Goal: Task Accomplishment & Management: Complete application form

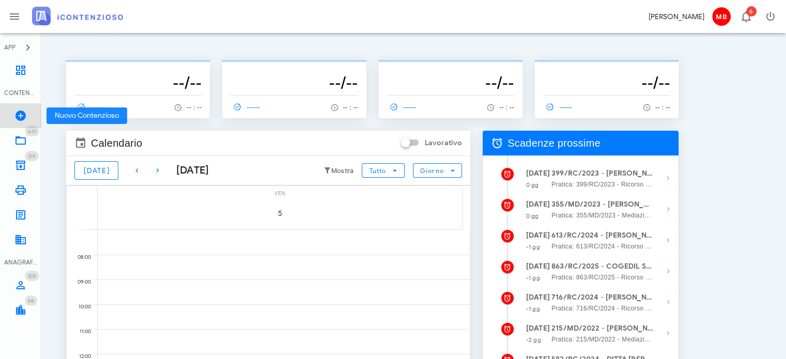
click at [21, 112] on icon at bounding box center [20, 116] width 12 height 12
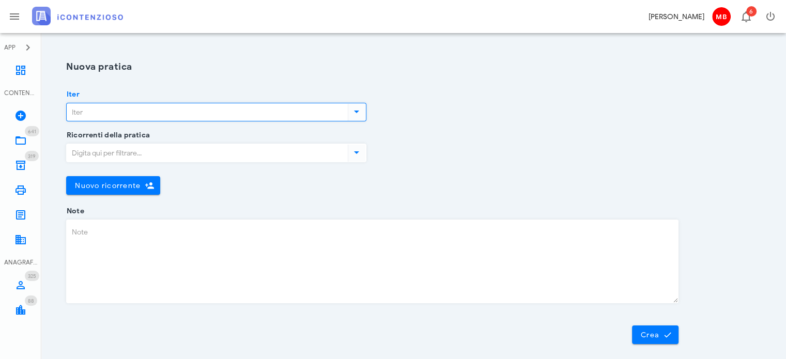
click at [119, 113] on input "Iter" at bounding box center [206, 112] width 279 height 18
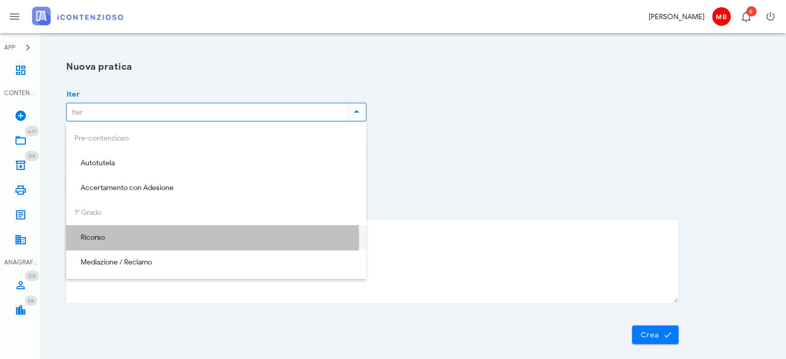
click at [89, 241] on div "Ricorso" at bounding box center [216, 238] width 284 height 9
type input "Ricorso"
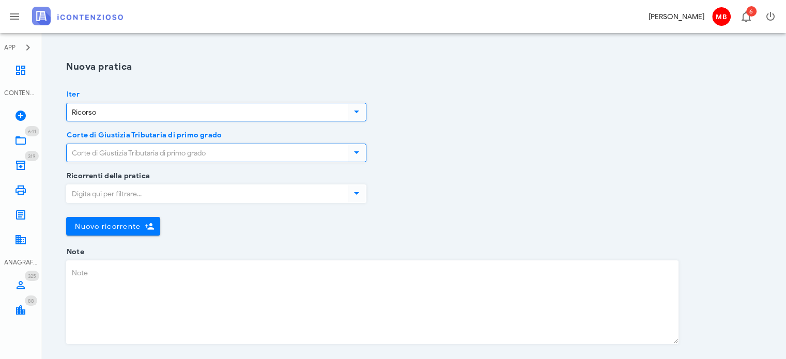
click at [114, 151] on input "Corte di Giustizia Tributaria di primo grado" at bounding box center [206, 153] width 279 height 18
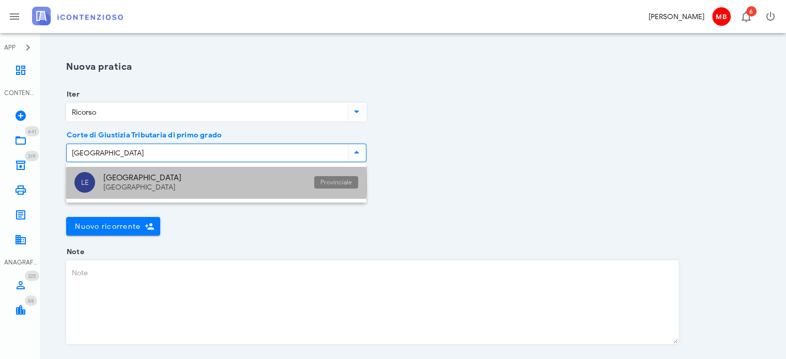
click at [97, 181] on div "LE Lecce Puglia Provinciale" at bounding box center [216, 183] width 300 height 32
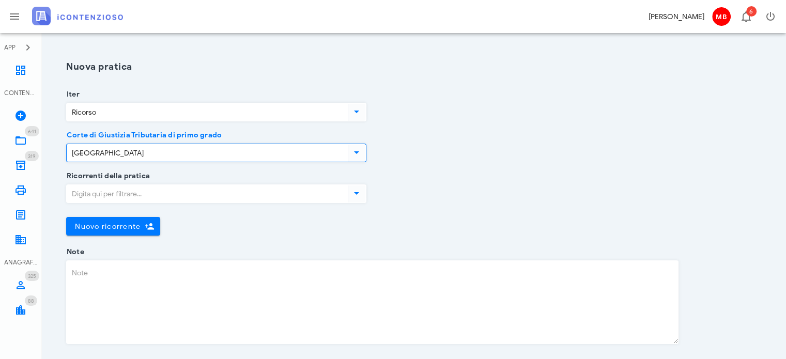
click at [356, 156] on icon at bounding box center [356, 152] width 12 height 12
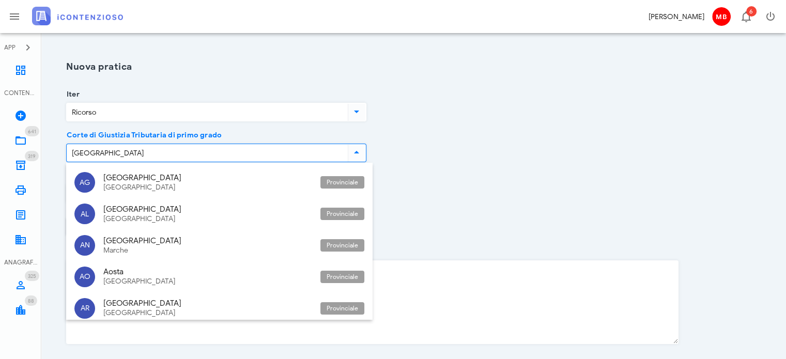
click at [342, 152] on input "Lecce" at bounding box center [206, 153] width 279 height 18
click at [333, 152] on input "Lecce" at bounding box center [206, 153] width 279 height 18
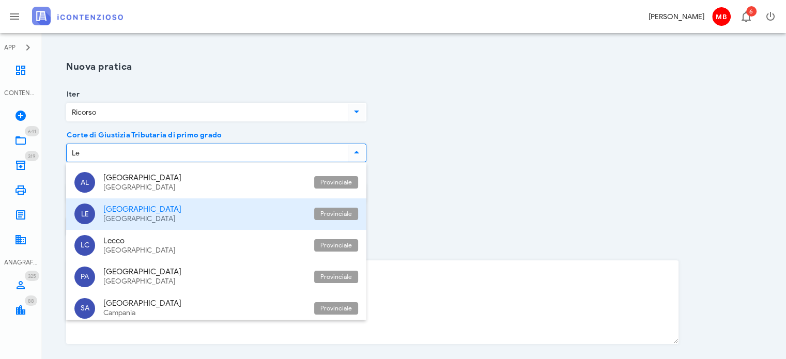
type input "L"
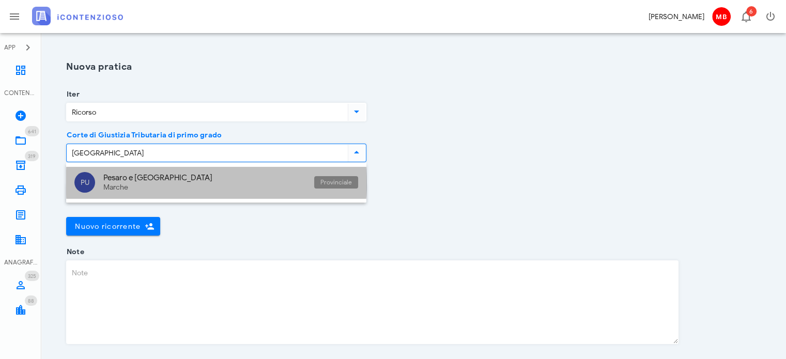
click at [136, 179] on div "Pesaro e Urbino" at bounding box center [204, 177] width 203 height 9
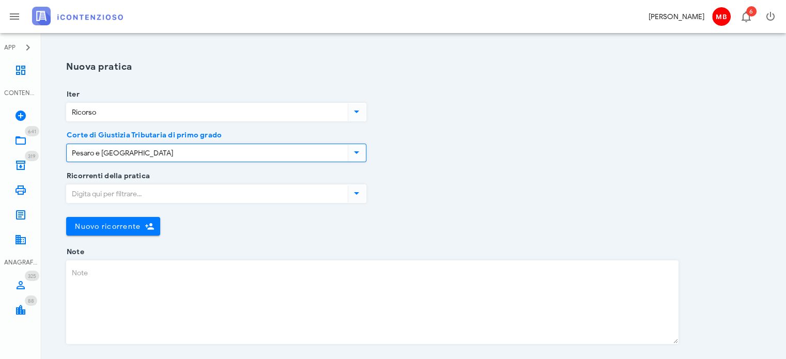
type input "Pesaro e Urbino"
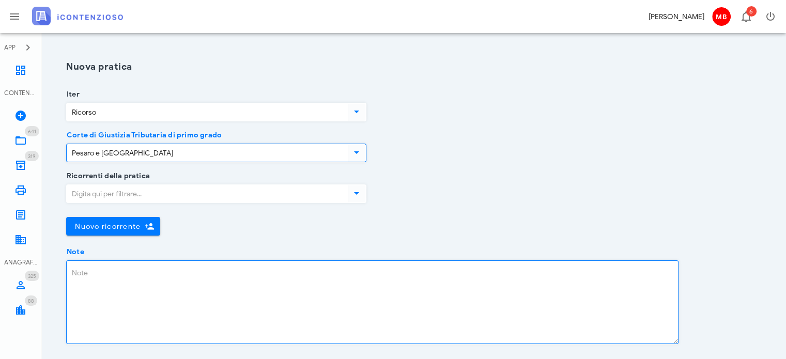
click at [100, 280] on textarea "Note" at bounding box center [372, 302] width 611 height 83
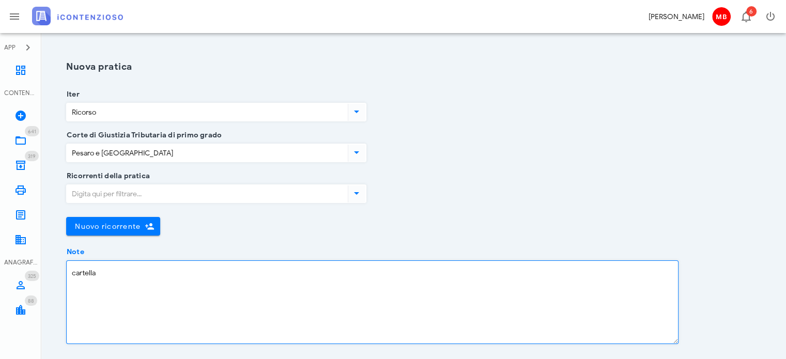
paste textarea "08220250004580280000"
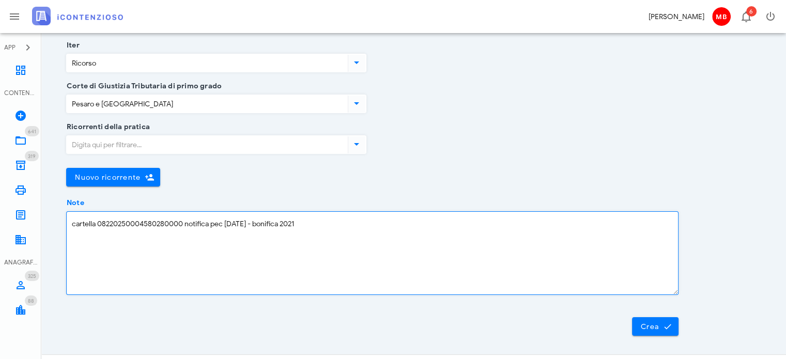
scroll to position [67, 0]
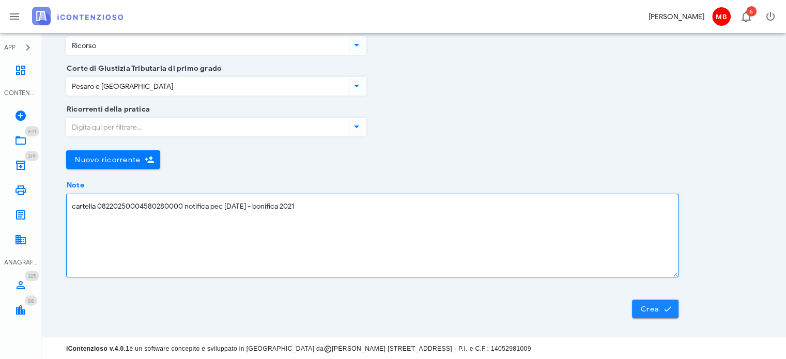
type textarea "cartella 08220250004580280000 notifica pec 23/9/2025 - bonifica 2021"
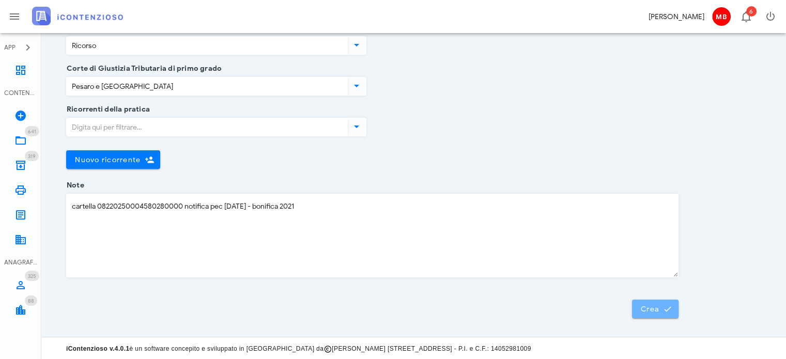
click at [654, 316] on button "Crea" at bounding box center [655, 309] width 47 height 19
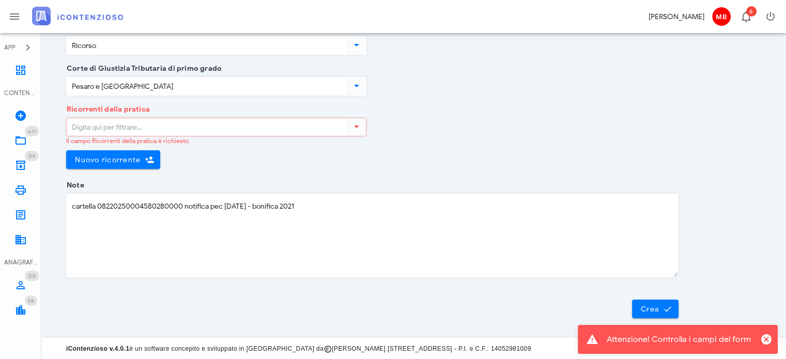
scroll to position [0, 0]
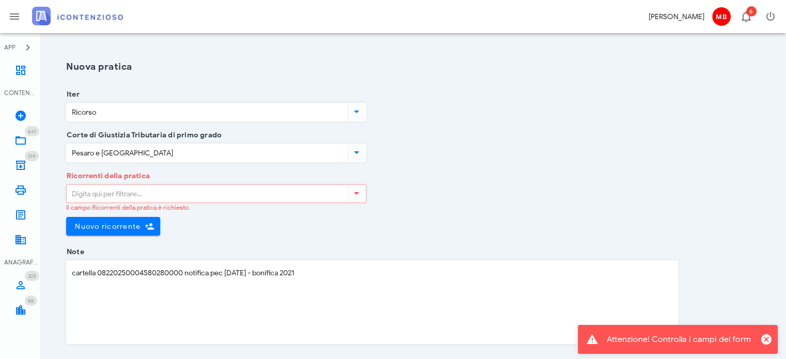
click at [131, 190] on input "Ricorrenti della pratica" at bounding box center [206, 194] width 279 height 18
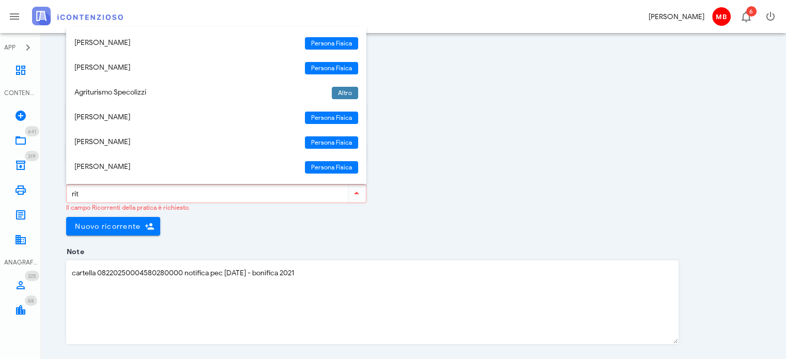
type input "rita"
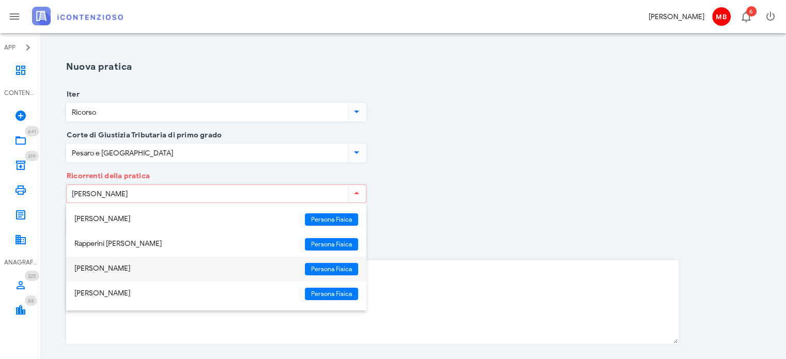
click at [109, 268] on div "Rita De Matteis" at bounding box center [185, 269] width 222 height 9
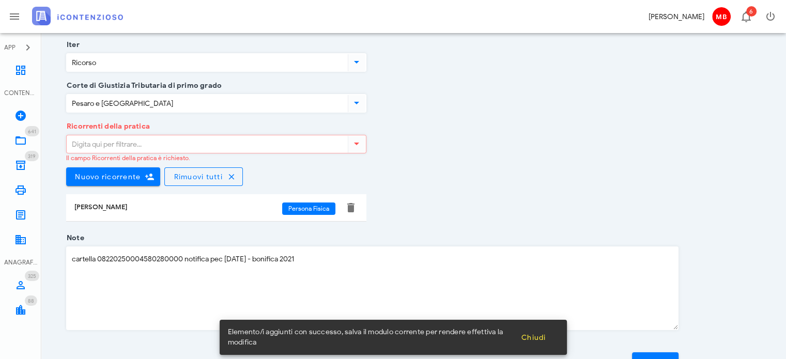
scroll to position [102, 0]
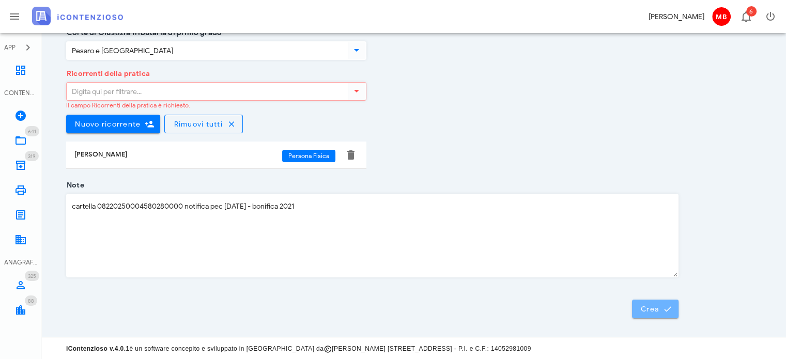
click at [653, 312] on span "Crea" at bounding box center [655, 308] width 30 height 9
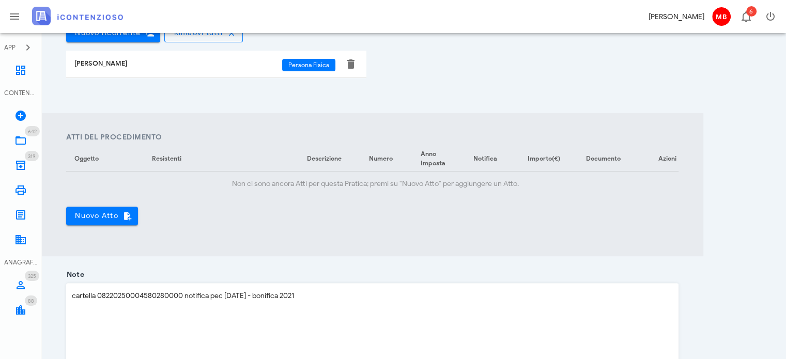
scroll to position [310, 0]
click at [106, 215] on button "Nuovo Atto" at bounding box center [102, 215] width 72 height 19
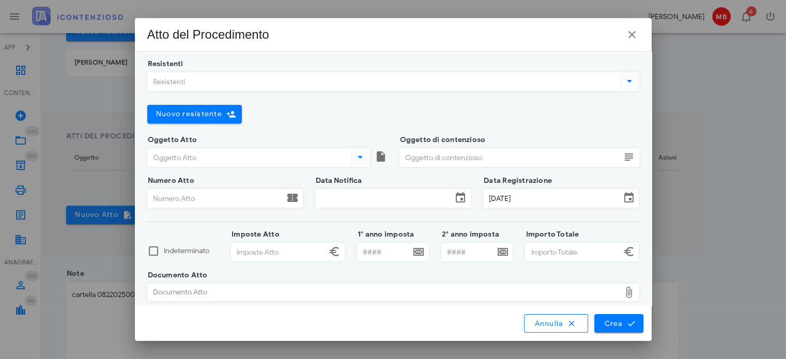
click at [190, 81] on input "Resistenti" at bounding box center [383, 82] width 471 height 18
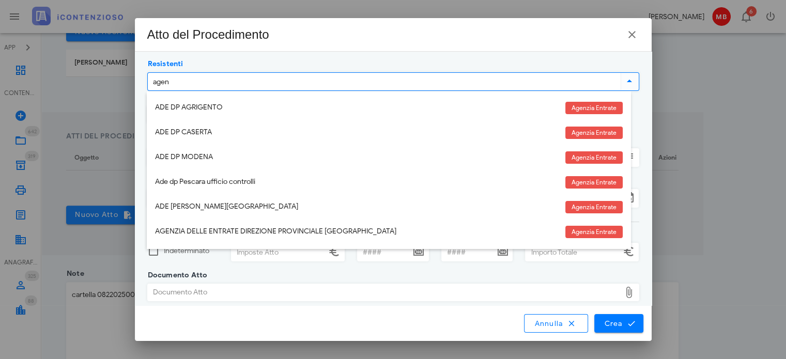
type input "agenz"
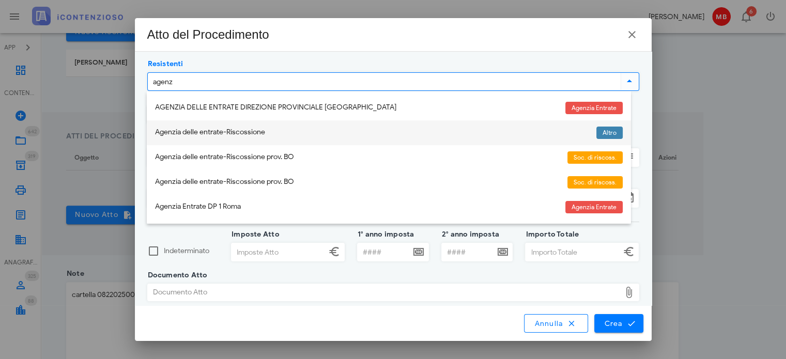
click at [210, 133] on div "Agenzia delle entrate-Riscossione" at bounding box center [371, 132] width 433 height 9
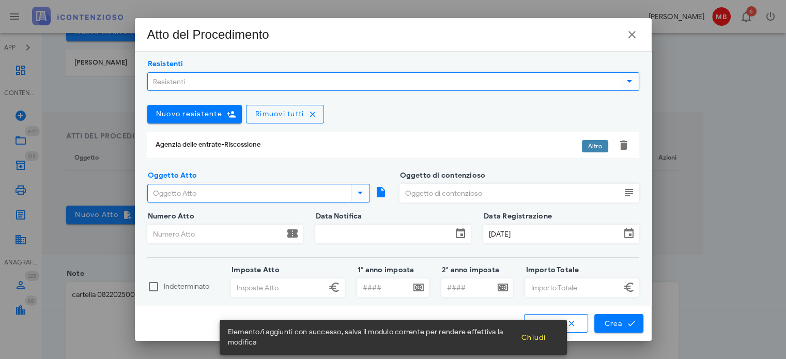
click at [200, 187] on input "Oggetto Atto" at bounding box center [249, 193] width 202 height 18
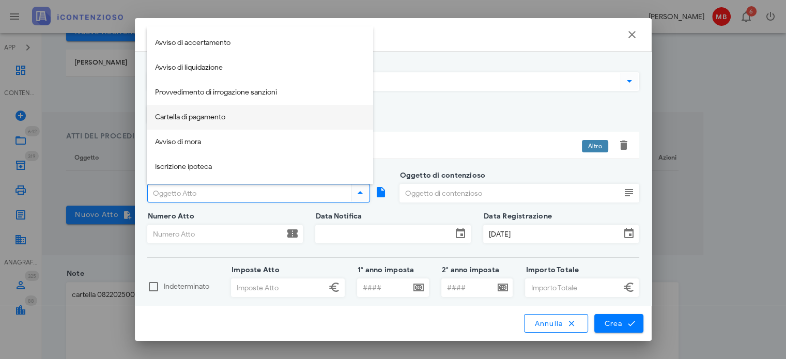
click at [210, 116] on div "Cartella di pagamento" at bounding box center [260, 117] width 210 height 9
type input "Cartella di pagamento"
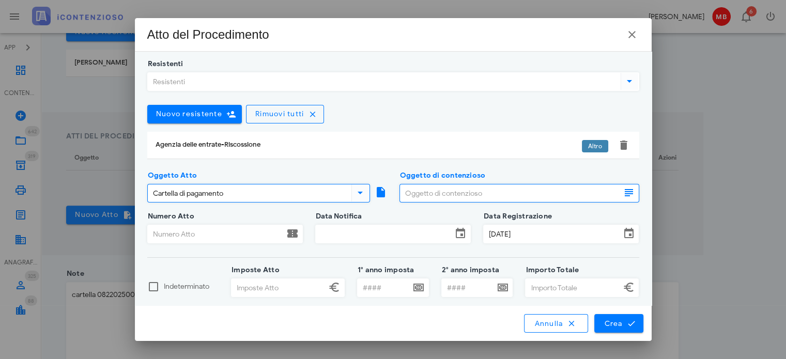
click at [451, 198] on input "Oggetto di contenzioso" at bounding box center [510, 193] width 221 height 18
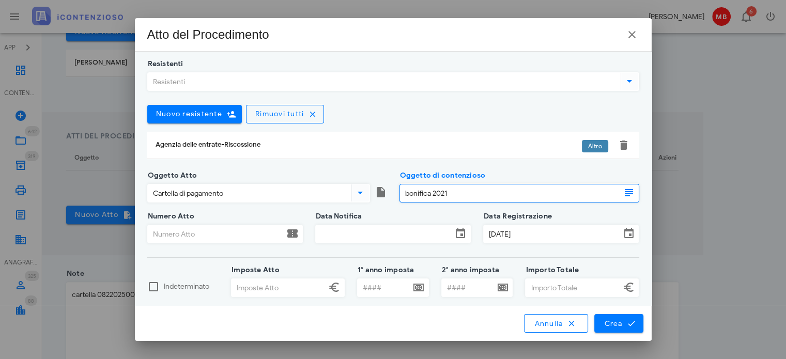
type input "bonifica 2021"
click at [392, 225] on div "Data Notifica" at bounding box center [393, 234] width 156 height 19
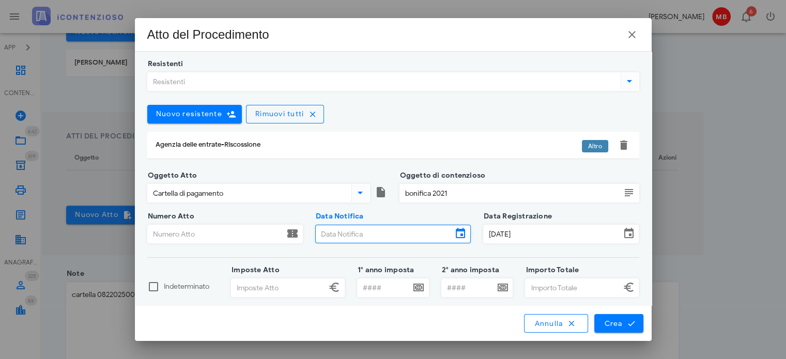
click at [384, 231] on input "Data Notifica" at bounding box center [384, 234] width 136 height 18
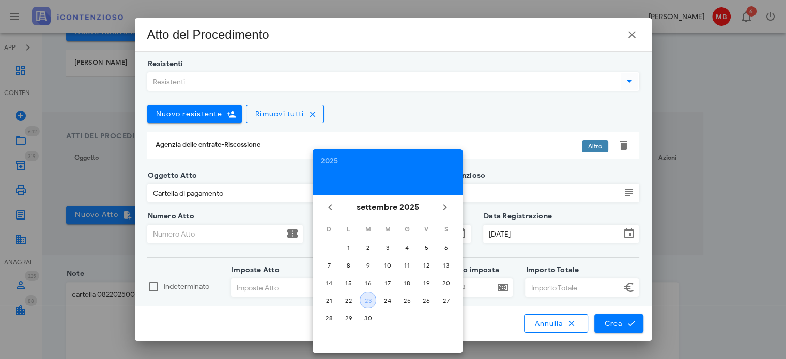
click at [369, 297] on div "23" at bounding box center [368, 301] width 16 height 8
type input "23/09/2025"
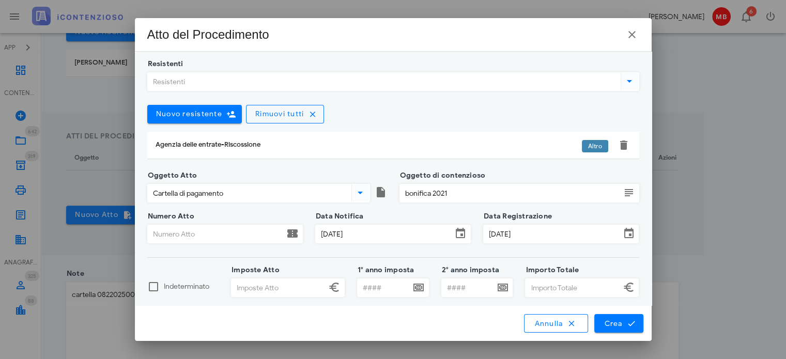
click at [203, 231] on input "Numero Atto" at bounding box center [216, 234] width 136 height 18
paste input "08220250004580280000"
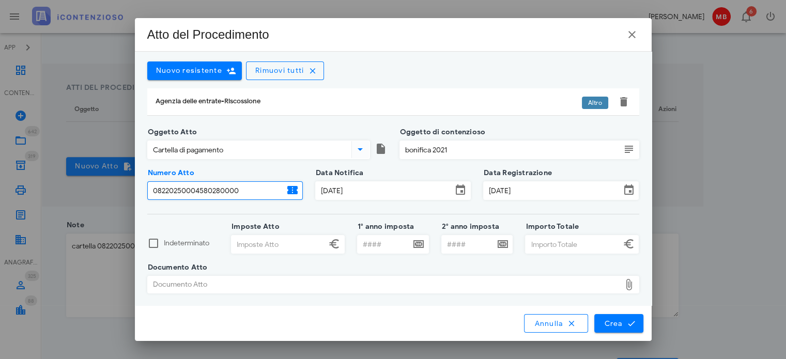
scroll to position [413, 0]
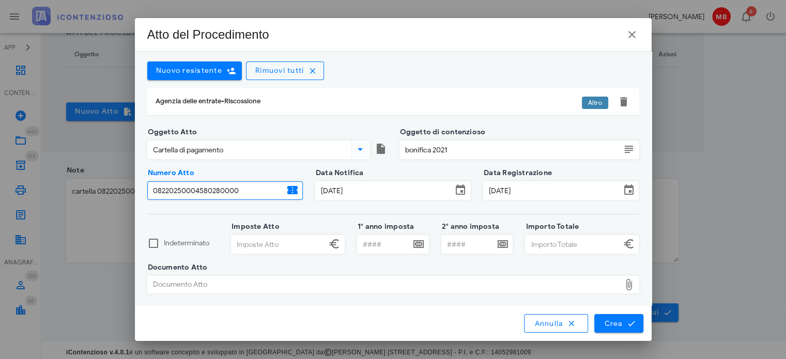
type input "08220250004580280000"
click at [529, 241] on input "Importo Totale" at bounding box center [573, 245] width 95 height 18
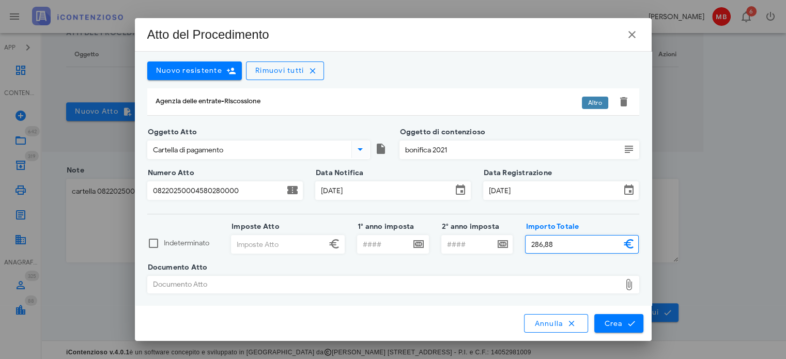
type input "286,88"
click at [294, 237] on input "Imposte Atto" at bounding box center [278, 245] width 95 height 18
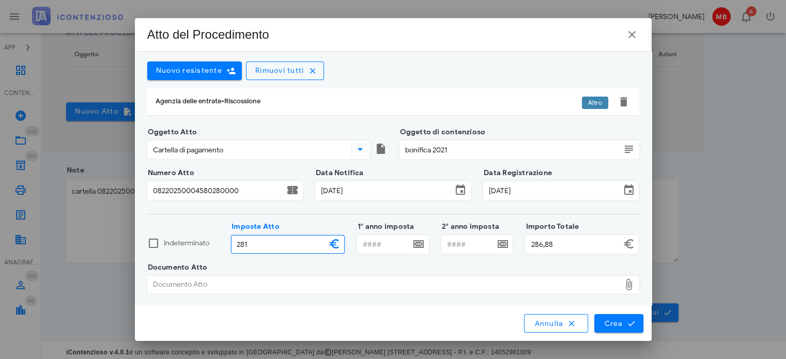
click at [251, 281] on div "Documento Atto" at bounding box center [384, 284] width 473 height 17
type input "281,00"
type input "C:\fakepath\082-CRT-00005145-08220250004580280000-signed.pdf"
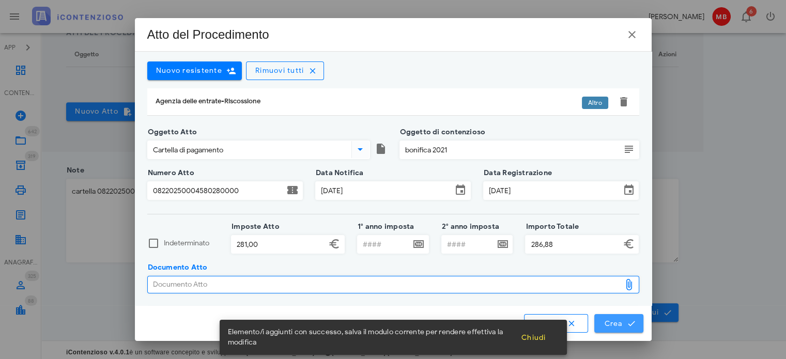
click at [612, 320] on span "Crea" at bounding box center [619, 323] width 30 height 9
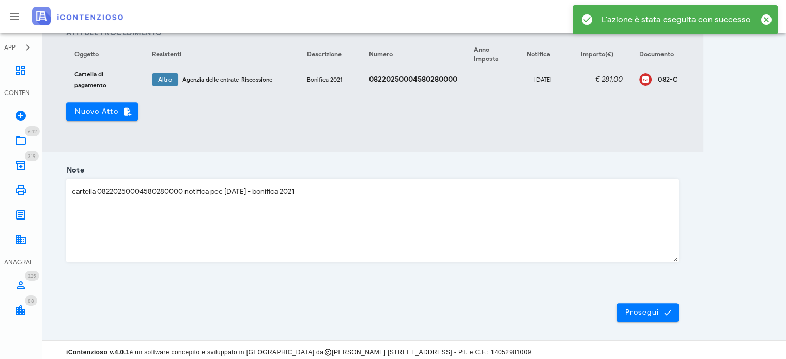
click at [637, 322] on button "Prosegui" at bounding box center [647, 312] width 62 height 19
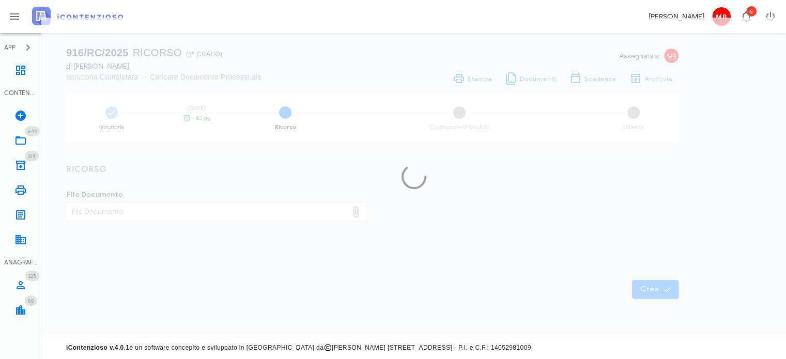
scroll to position [14, 0]
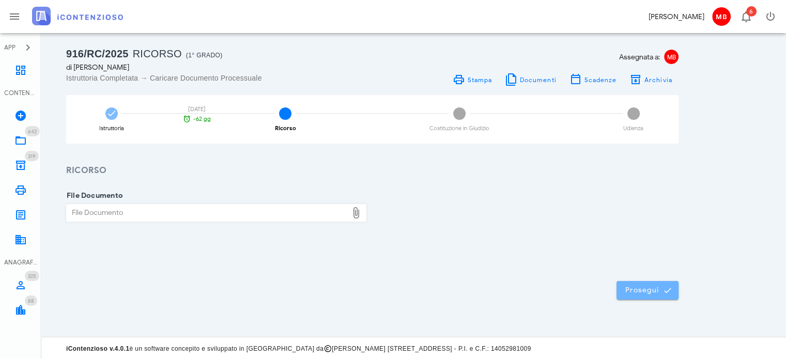
click at [634, 292] on span "Prosegui" at bounding box center [647, 290] width 45 height 9
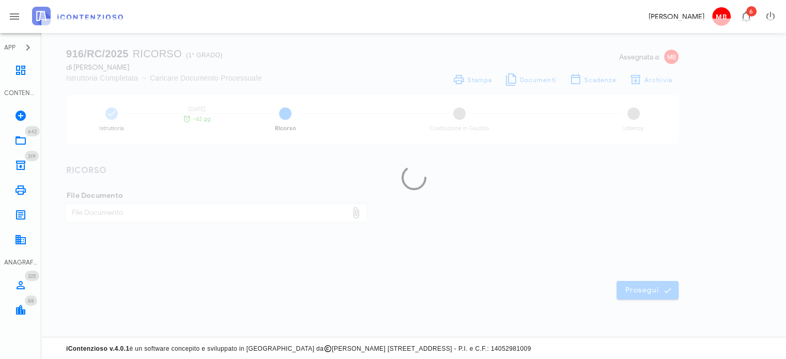
scroll to position [0, 0]
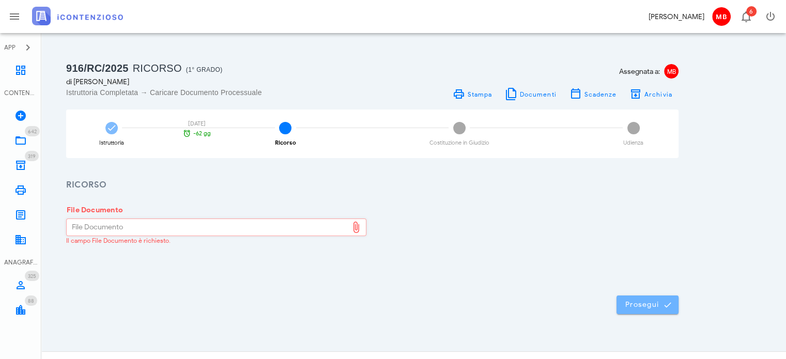
click at [666, 297] on button "Prosegui" at bounding box center [647, 305] width 62 height 19
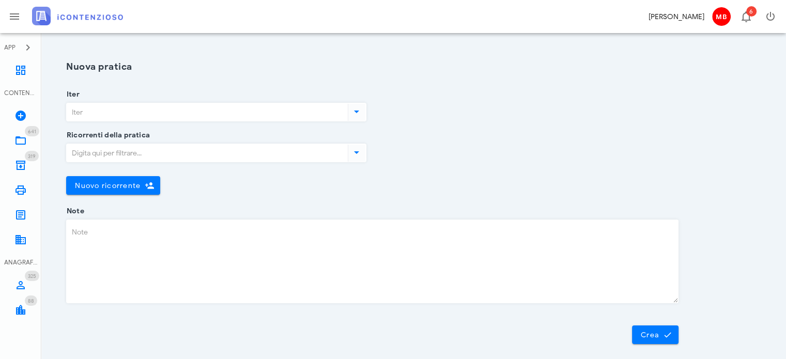
scroll to position [26, 0]
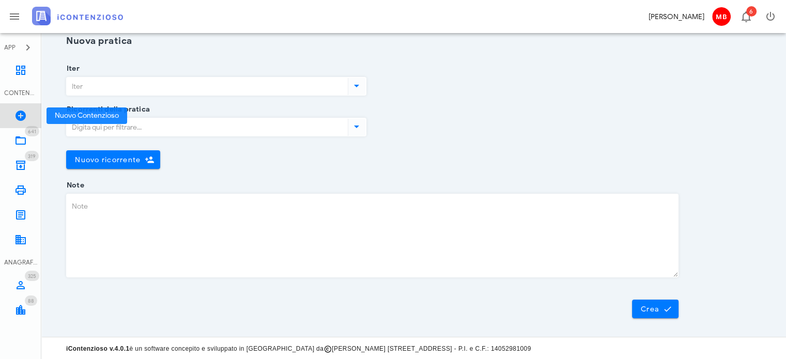
click at [25, 118] on icon at bounding box center [20, 116] width 12 height 12
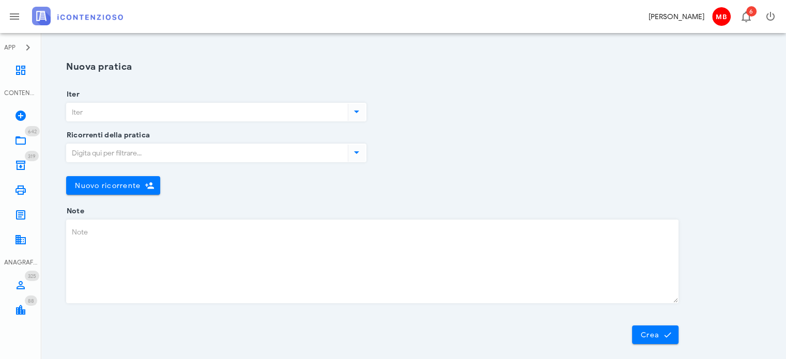
click at [98, 111] on input "Iter" at bounding box center [206, 112] width 279 height 18
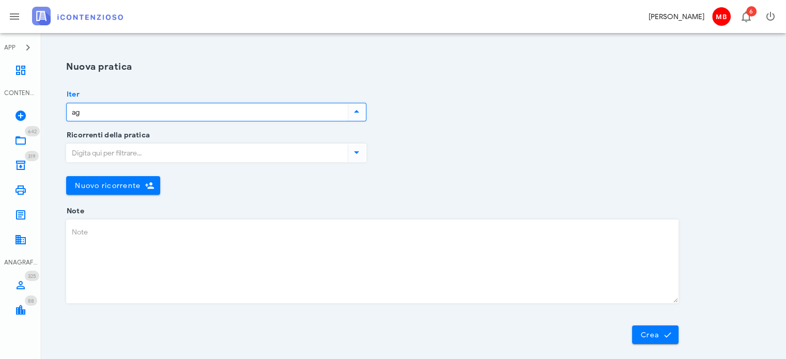
type input "a"
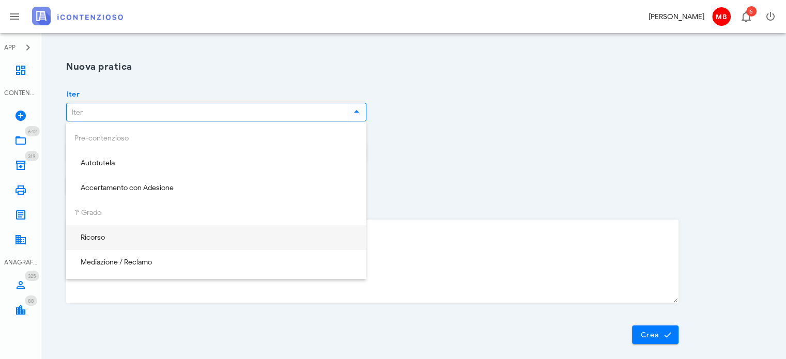
click at [95, 241] on div "Ricorso" at bounding box center [216, 238] width 284 height 9
type input "Ricorso"
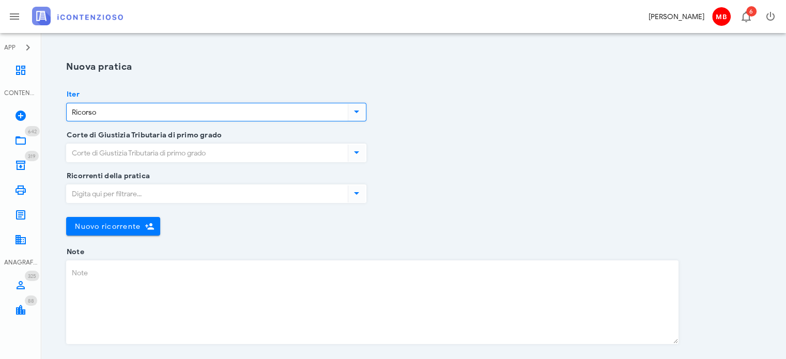
click at [95, 155] on input "Corte di Giustizia Tributaria di primo grado" at bounding box center [206, 153] width 279 height 18
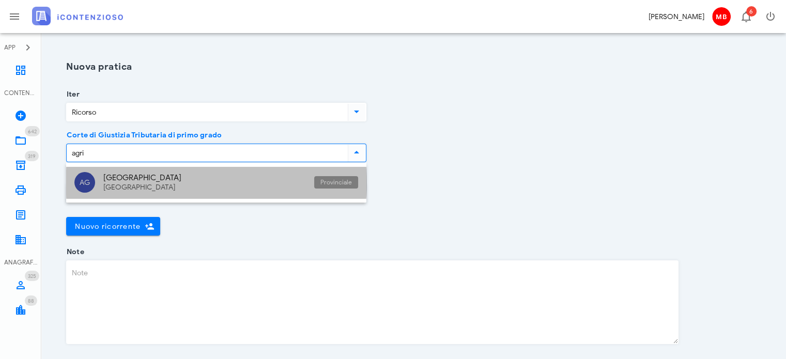
click at [118, 190] on div "Sicilia" at bounding box center [204, 187] width 203 height 9
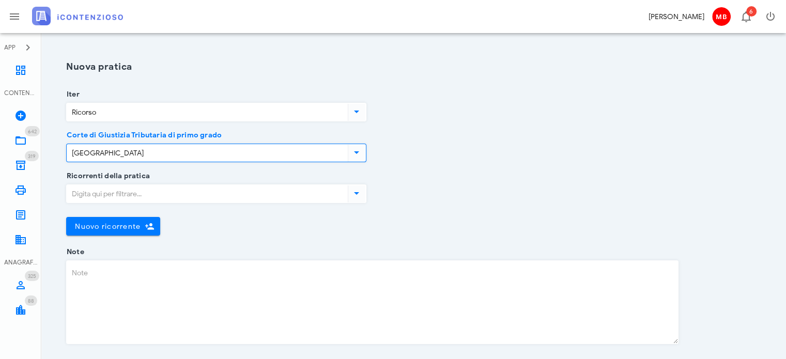
type input "[GEOGRAPHIC_DATA]"
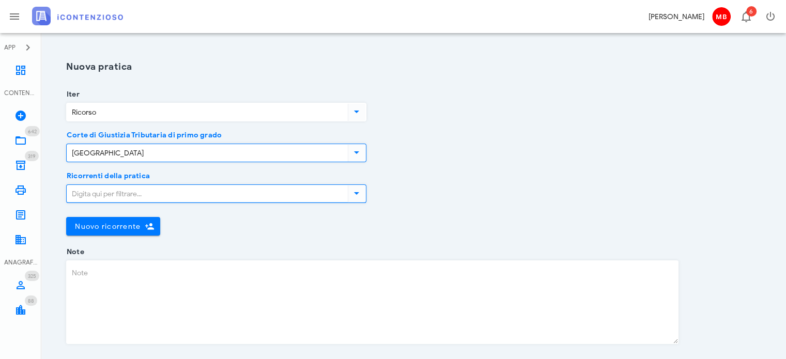
click at [118, 190] on input "Ricorrenti della pratica" at bounding box center [206, 194] width 279 height 18
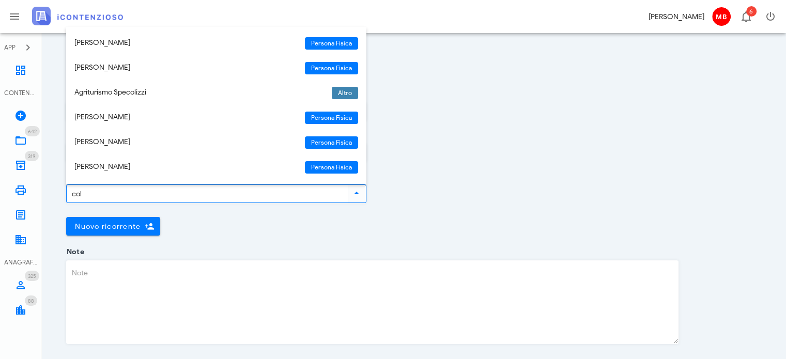
type input "coll"
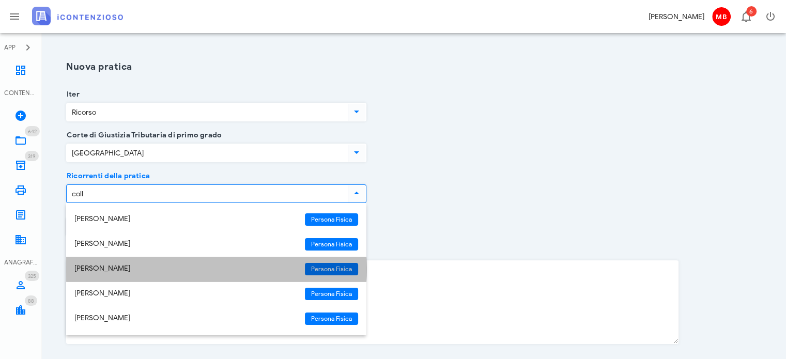
click at [112, 271] on div "[PERSON_NAME]" at bounding box center [185, 269] width 222 height 9
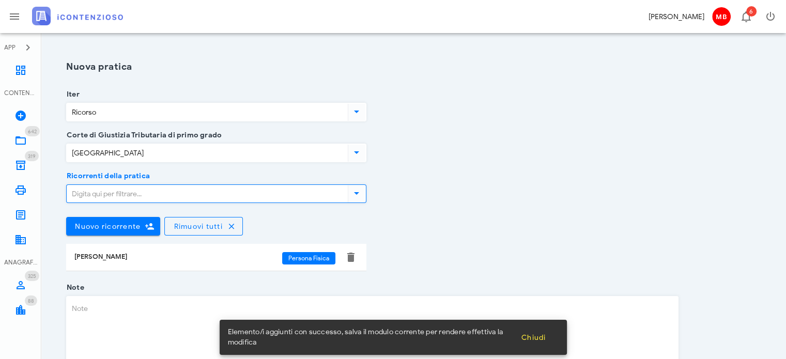
click at [97, 307] on textarea "Note" at bounding box center [372, 338] width 611 height 83
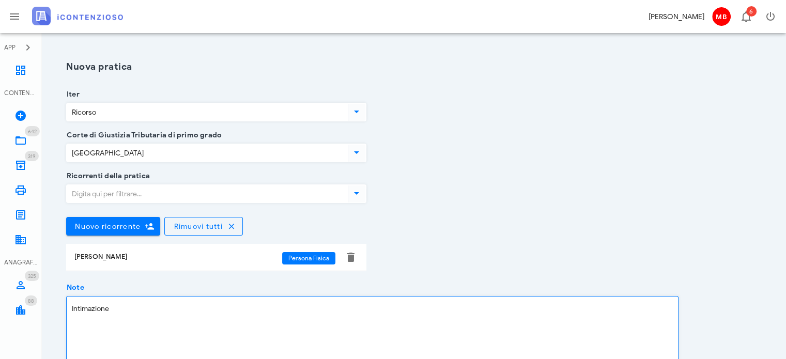
paste textarea "29120259010749817000"
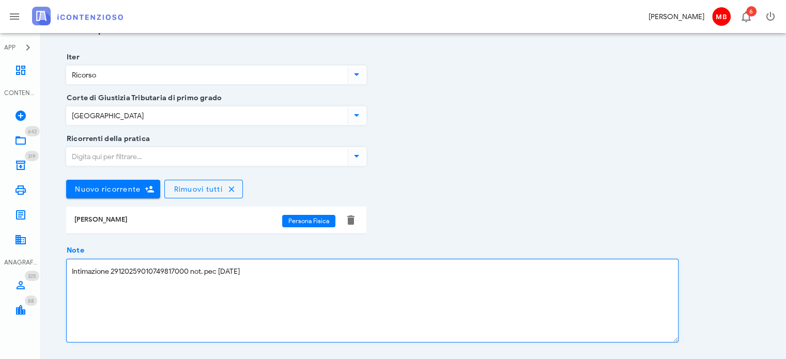
scroll to position [102, 0]
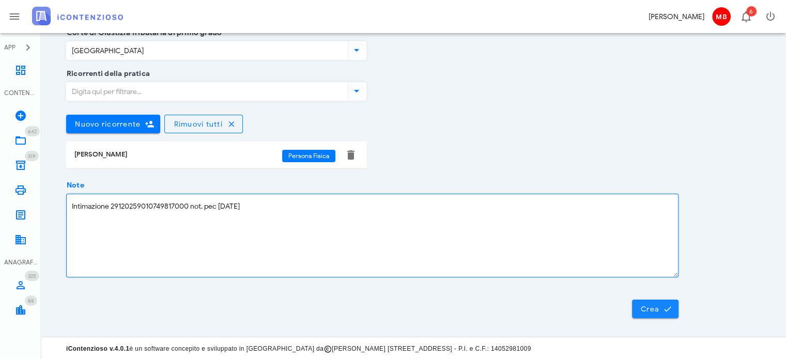
type textarea "Intimazione 29120259010749817000 not. pec 22/09/2025"
click at [643, 311] on span "Crea" at bounding box center [655, 308] width 30 height 9
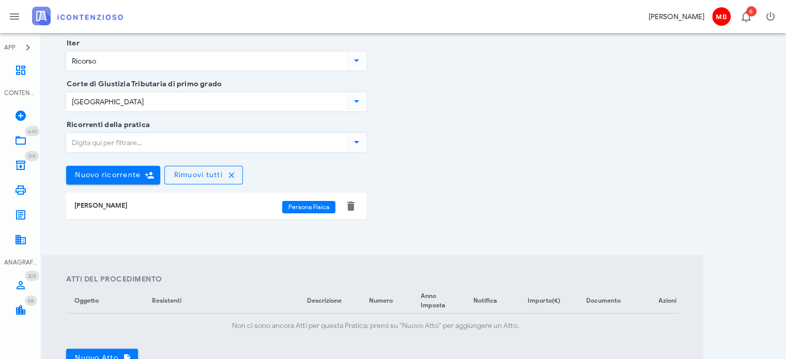
scroll to position [207, 0]
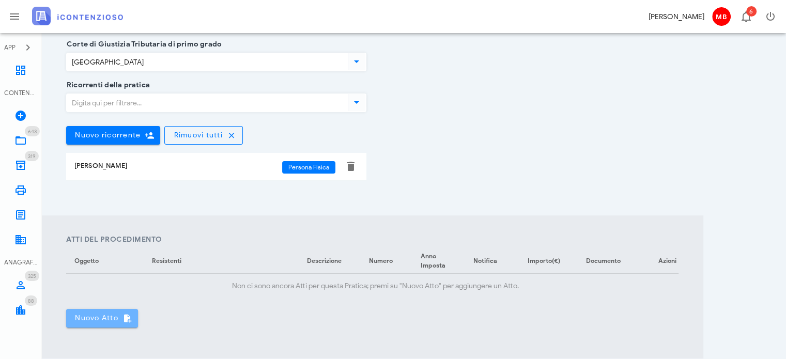
click at [107, 323] on span "Nuovo Atto" at bounding box center [101, 318] width 55 height 9
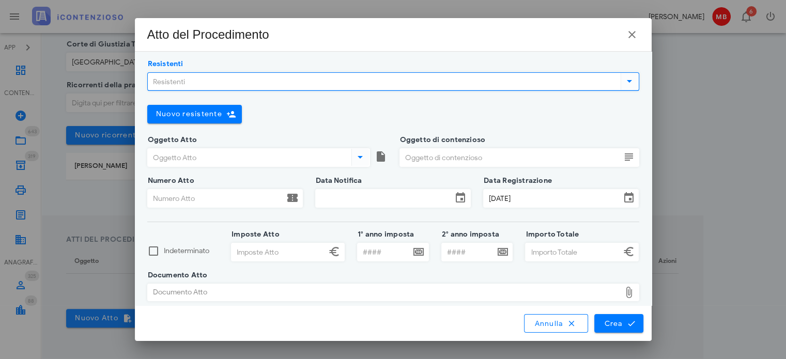
click at [193, 74] on input "Resistenti" at bounding box center [383, 82] width 471 height 18
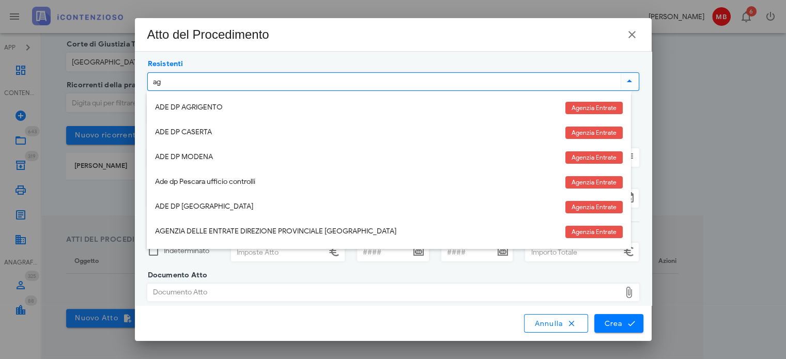
type input "age"
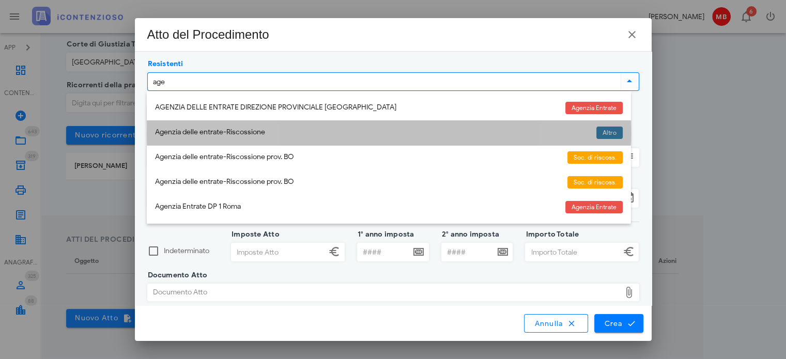
click at [213, 134] on div "Agenzia delle entrate-Riscossione" at bounding box center [371, 132] width 433 height 9
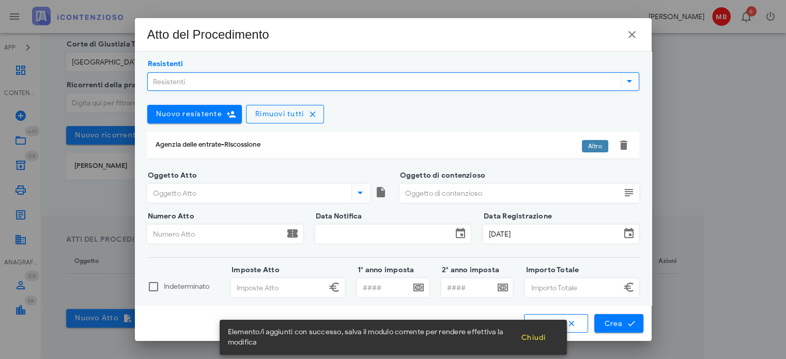
click at [205, 192] on input "Oggetto Atto" at bounding box center [249, 193] width 202 height 18
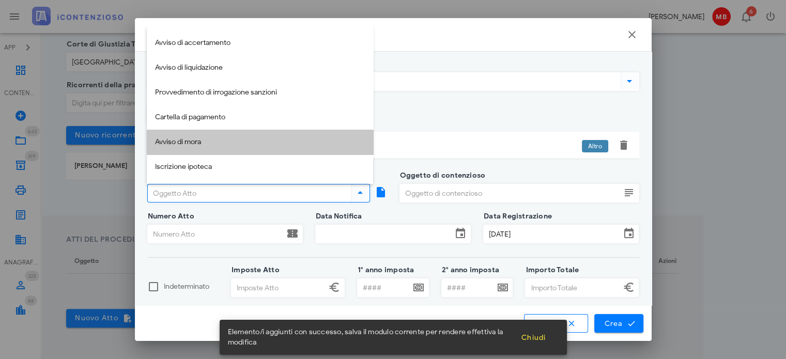
drag, startPoint x: 197, startPoint y: 143, endPoint x: 316, endPoint y: 194, distance: 129.1
click at [198, 143] on div "Avviso di mora" at bounding box center [260, 142] width 210 height 9
type input "Avviso di mora"
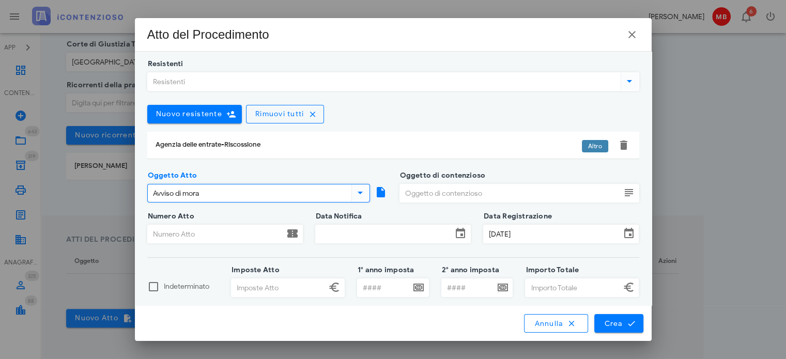
click at [411, 198] on input "Oggetto di contenzioso" at bounding box center [510, 193] width 221 height 18
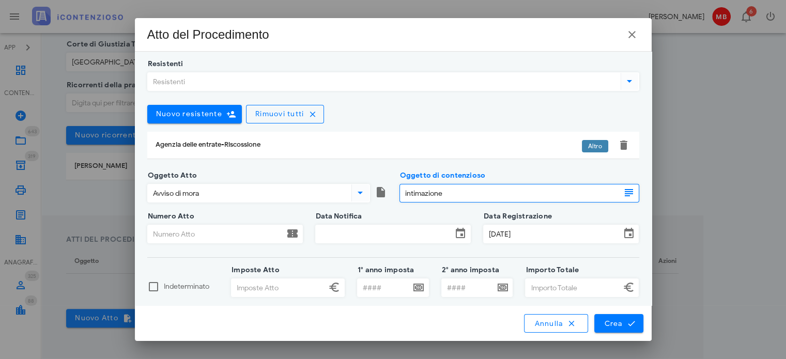
type input "intimazione"
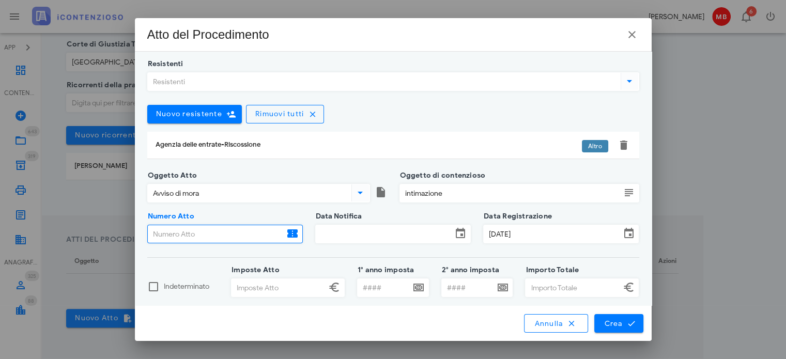
click at [210, 227] on input "Numero Atto" at bounding box center [216, 234] width 136 height 18
paste input "29120259010749817000"
type input "29120259010749817000"
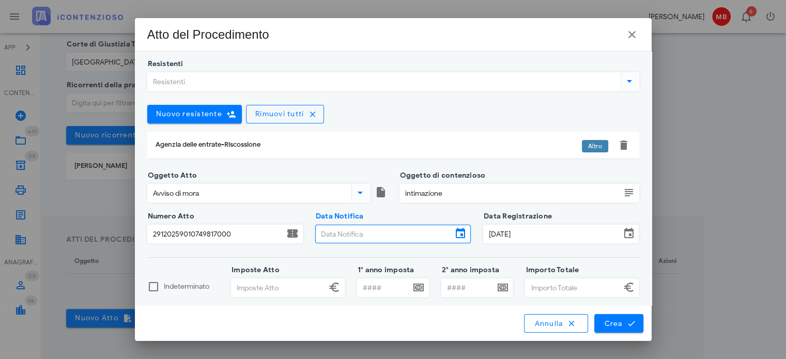
click at [367, 233] on input "Data Notifica" at bounding box center [384, 234] width 136 height 18
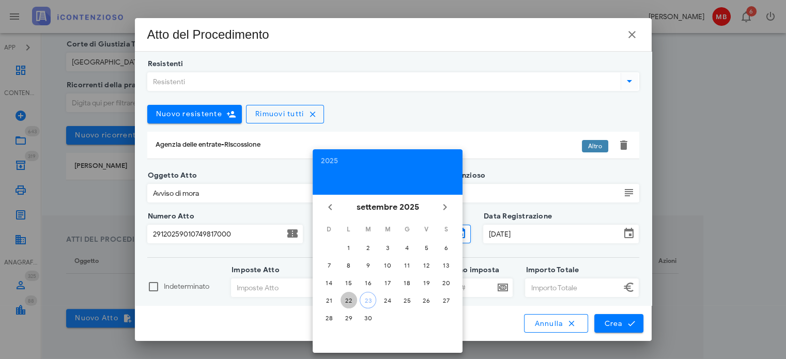
click at [349, 298] on div "22" at bounding box center [349, 301] width 17 height 8
type input "22/09/2025"
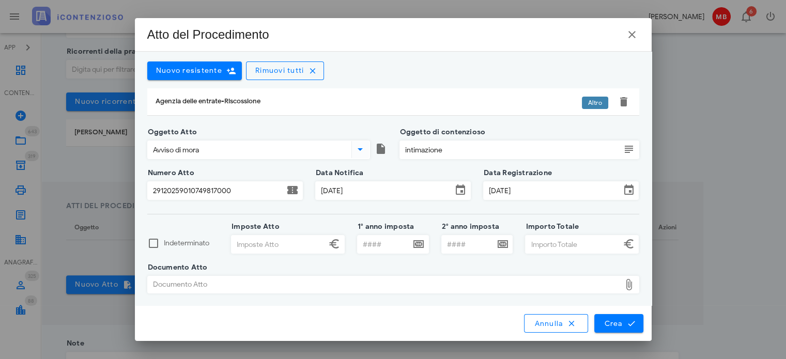
scroll to position [258, 0]
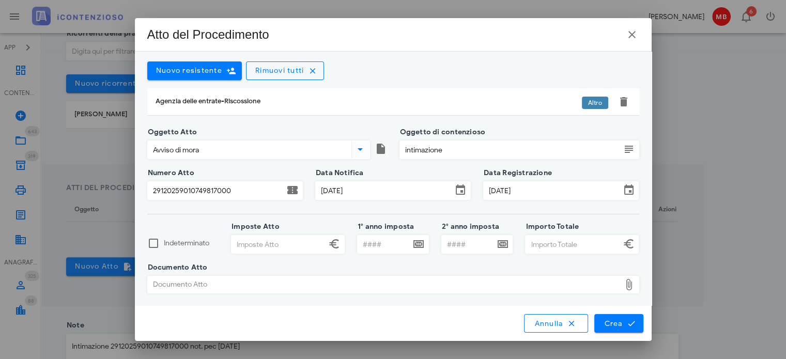
click at [342, 281] on div "Documento Atto" at bounding box center [384, 284] width 473 height 17
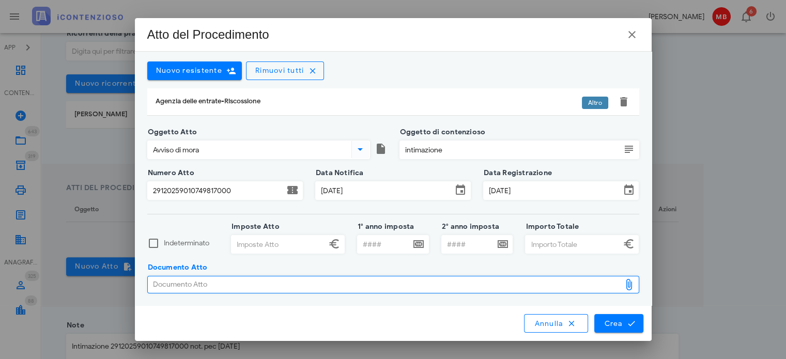
type input "C:\fakepath\291-AVI-00007591-29120259010749817000-signed.pdf"
click at [538, 248] on input "Importo Totale" at bounding box center [573, 245] width 95 height 18
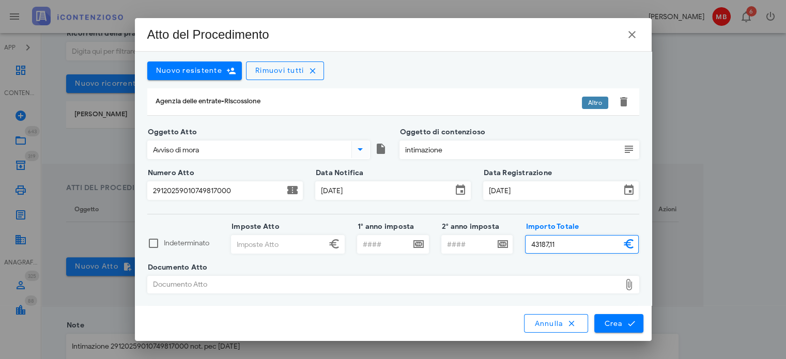
type input "43.187,11"
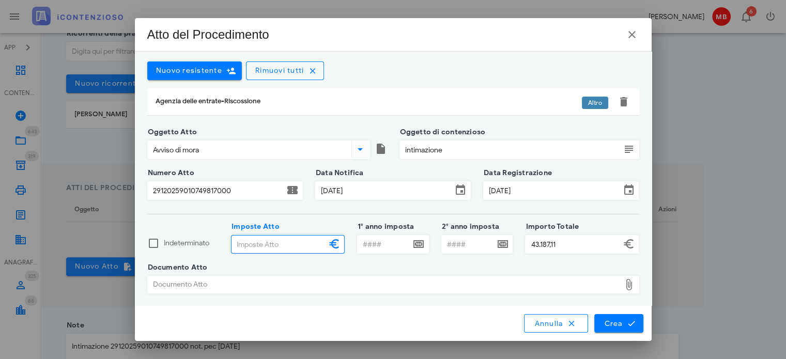
click at [240, 246] on input "Imposte Atto" at bounding box center [278, 245] width 95 height 18
type input "1,00"
click at [614, 327] on span "Crea" at bounding box center [619, 323] width 30 height 9
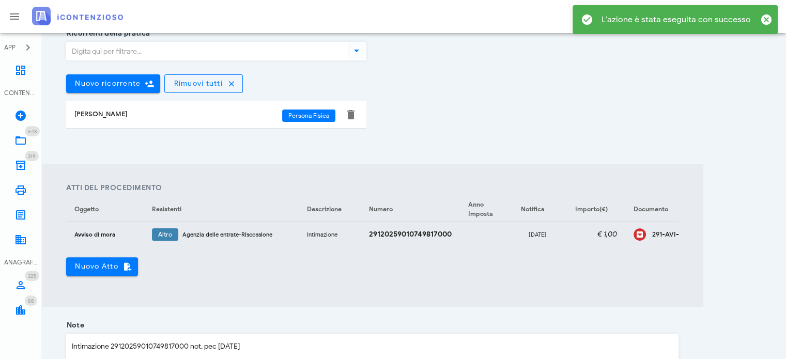
scroll to position [424, 0]
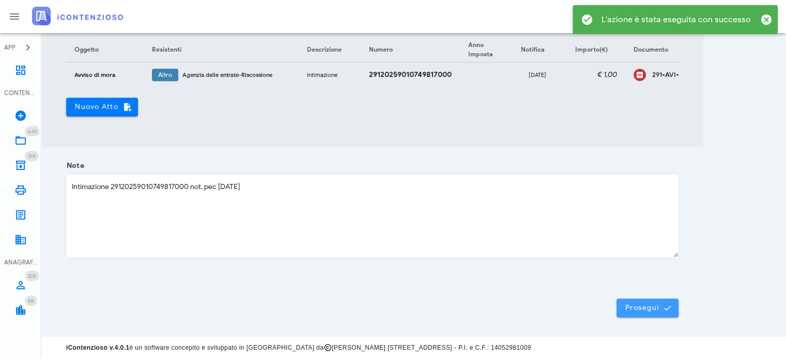
click at [643, 307] on span "Prosegui" at bounding box center [647, 307] width 45 height 9
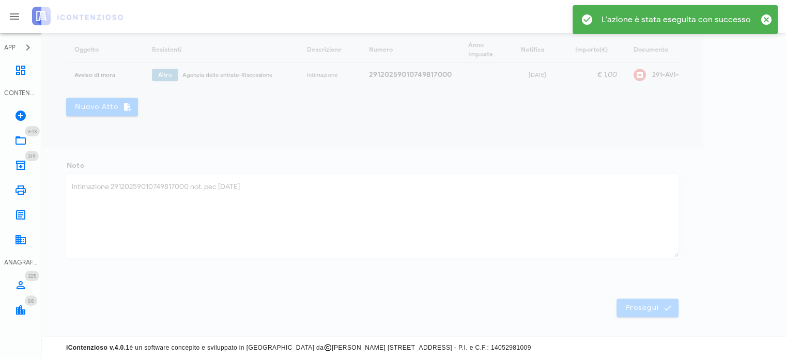
scroll to position [14, 0]
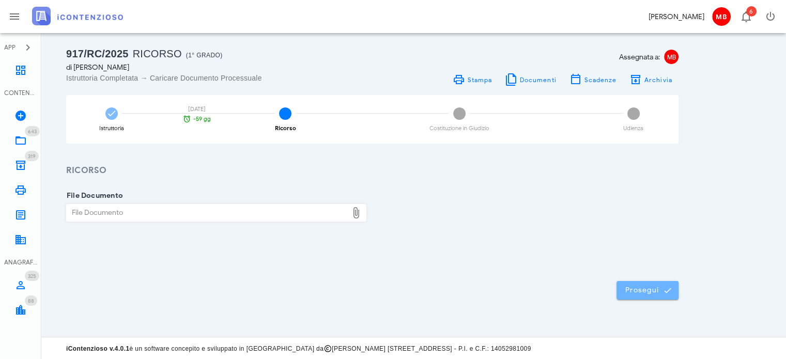
click at [639, 291] on span "Prosegui" at bounding box center [647, 290] width 45 height 9
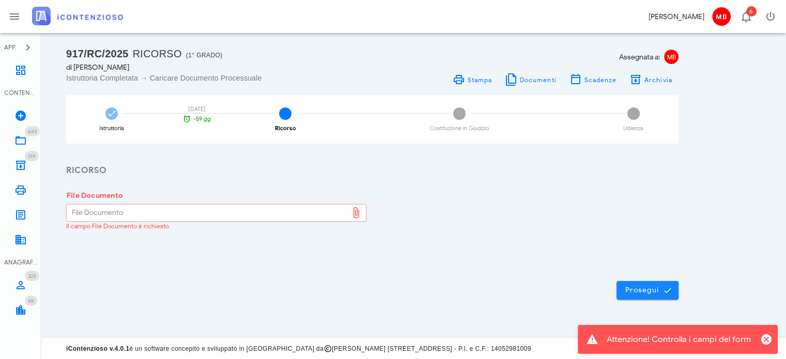
scroll to position [0, 0]
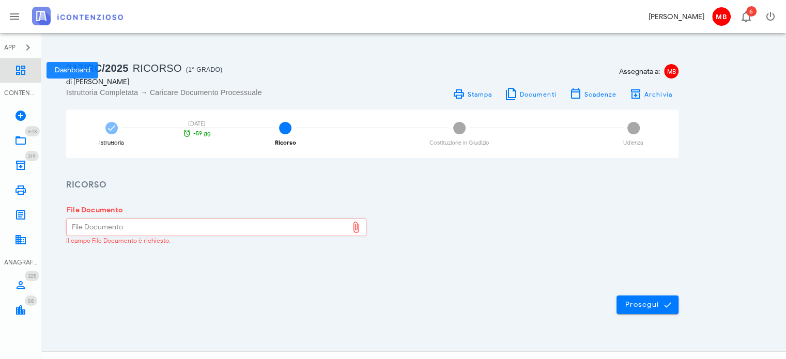
click at [21, 75] on icon at bounding box center [20, 70] width 12 height 12
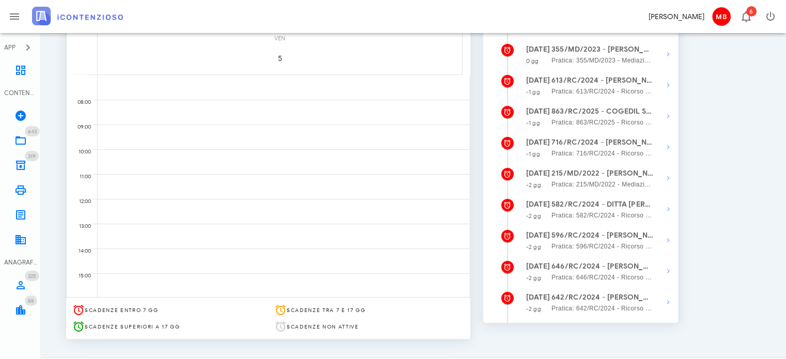
scroll to position [177, 0]
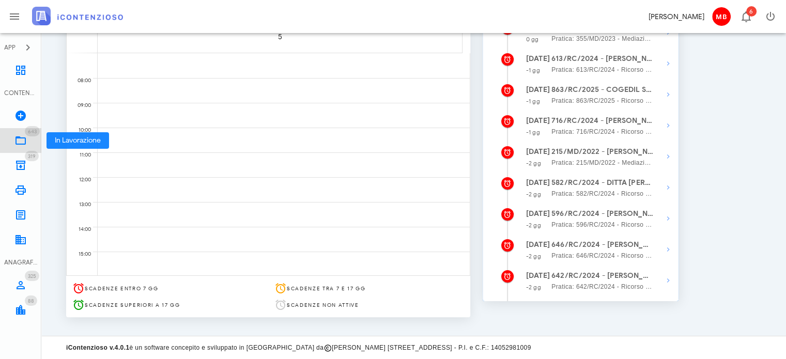
click at [19, 136] on icon at bounding box center [20, 140] width 12 height 12
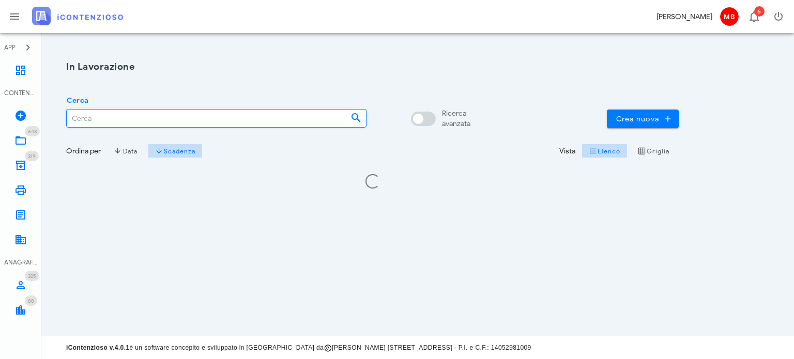
click at [99, 118] on input "Cerca" at bounding box center [204, 119] width 275 height 18
type input "[PERSON_NAME]"
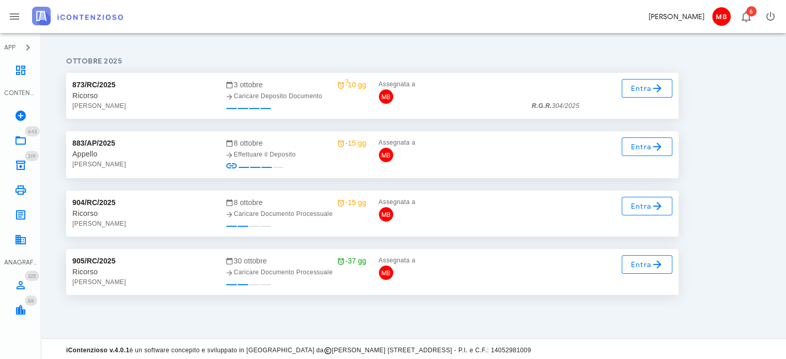
scroll to position [131, 0]
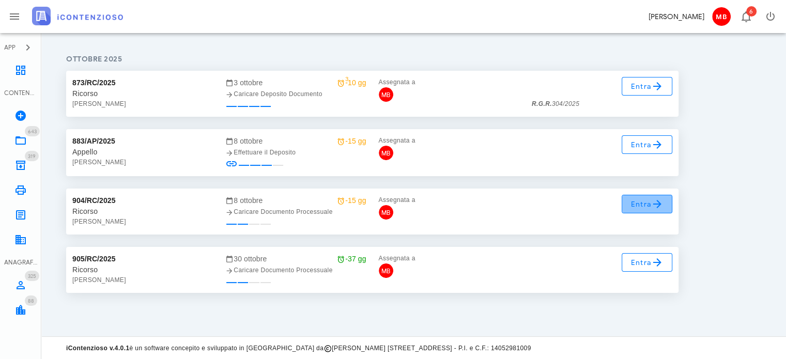
click at [649, 204] on span "Entra" at bounding box center [647, 204] width 34 height 12
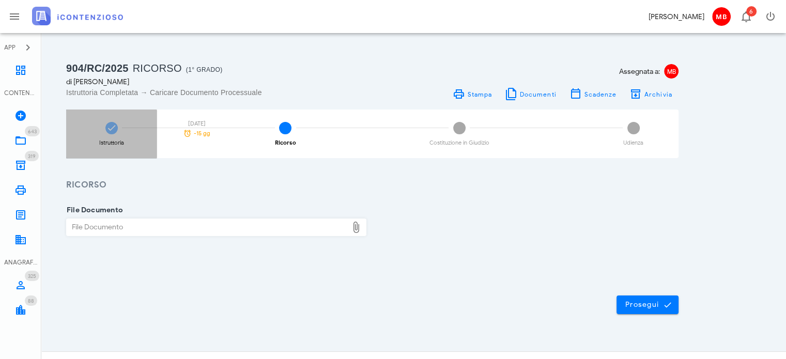
click at [113, 145] on div "Istruttoria" at bounding box center [111, 143] width 25 height 6
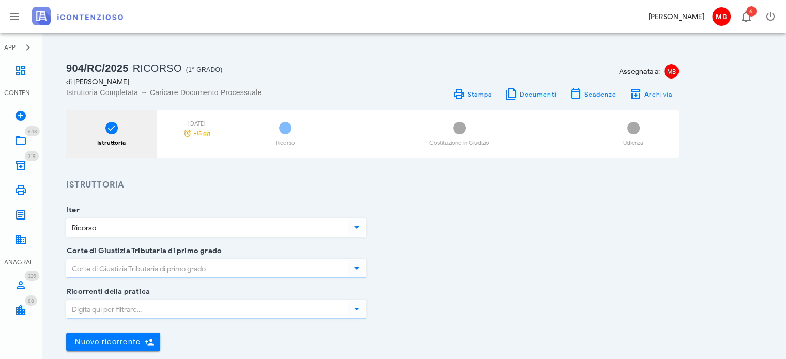
type input "Brindisi"
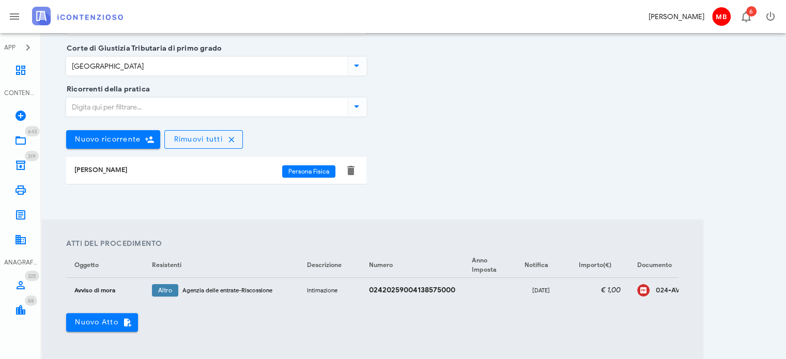
scroll to position [258, 0]
